Goal: Use online tool/utility: Use online tool/utility

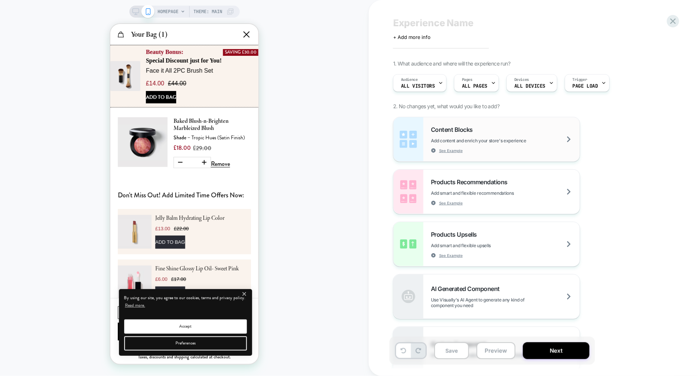
scroll to position [16, 0]
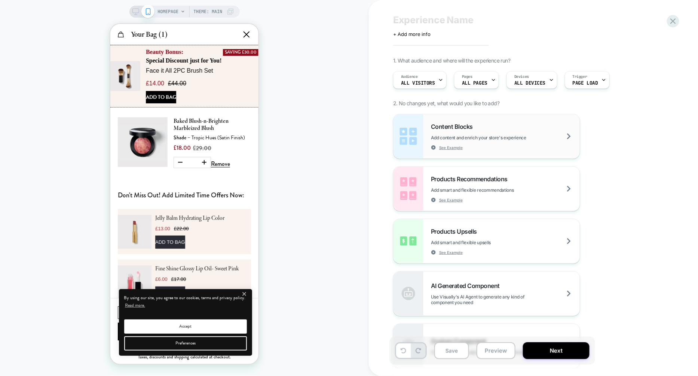
click at [519, 146] on div "Content Blocks Add content and enrich your store's experience See Example" at bounding box center [505, 136] width 149 height 27
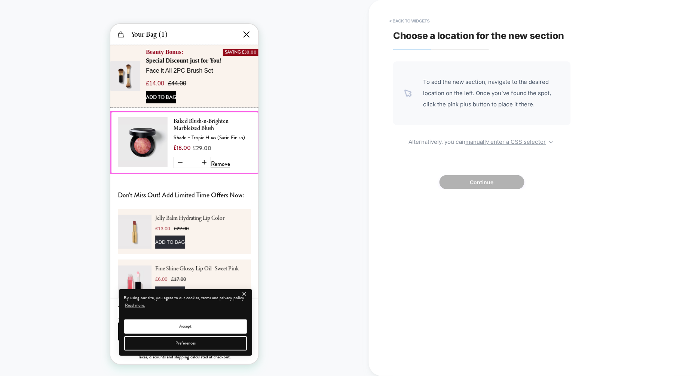
click at [177, 164] on div at bounding box center [184, 142] width 147 height 61
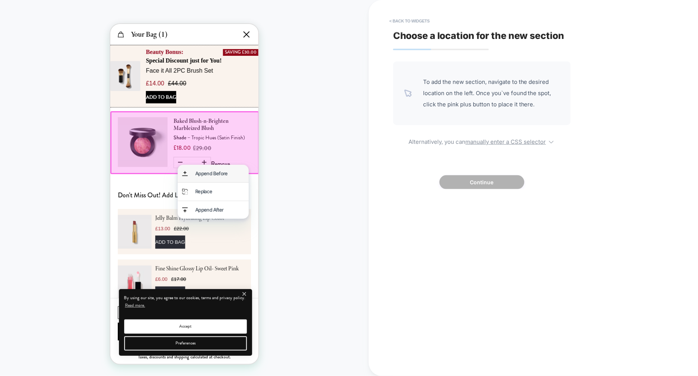
click at [195, 172] on div "Append Before" at bounding box center [219, 173] width 49 height 9
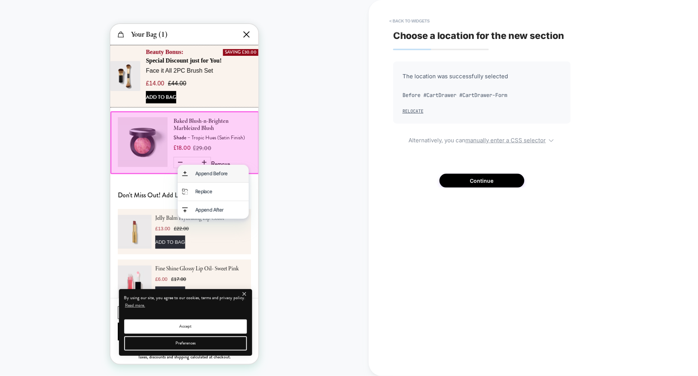
scroll to position [0, 298]
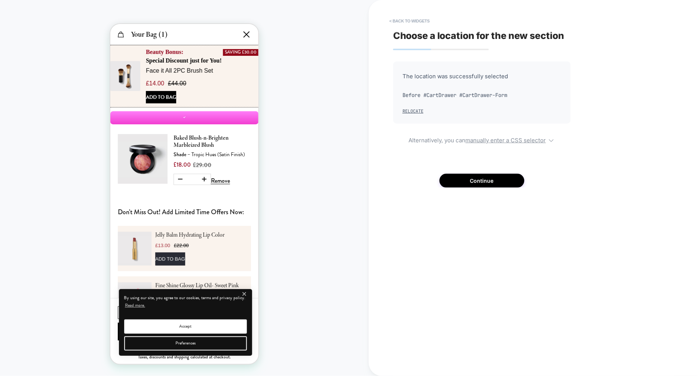
click at [468, 172] on div "The location was successfully selected Before #CartDrawer #CartDrawer-Form Relo…" at bounding box center [482, 124] width 178 height 126
click at [468, 174] on button "Continue" at bounding box center [482, 181] width 85 height 14
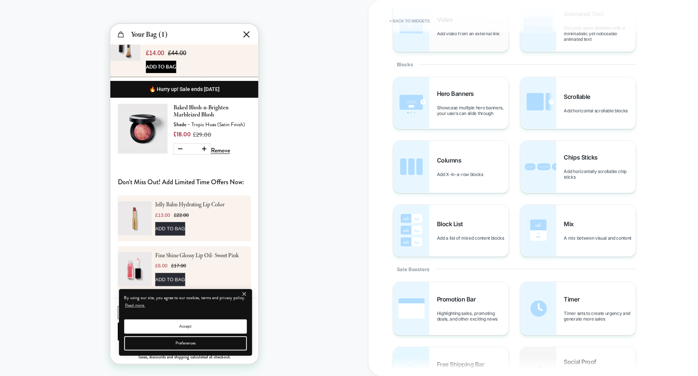
scroll to position [0, 0]
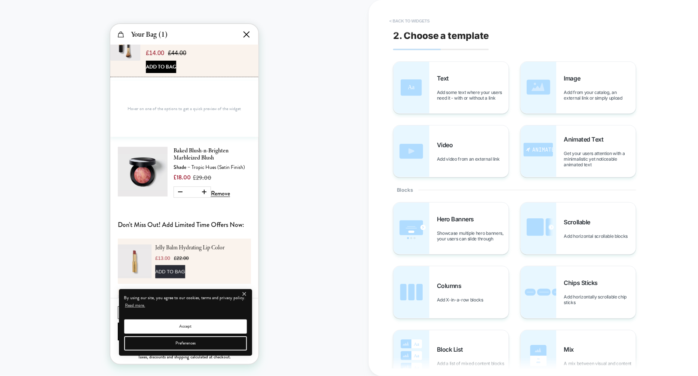
click at [412, 17] on button "< Back to widgets" at bounding box center [410, 21] width 48 height 12
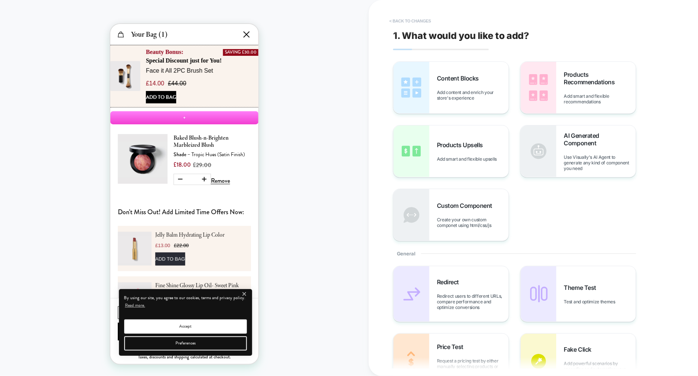
click at [413, 19] on button "< Back to changes" at bounding box center [410, 21] width 49 height 12
